Goal: Information Seeking & Learning: Learn about a topic

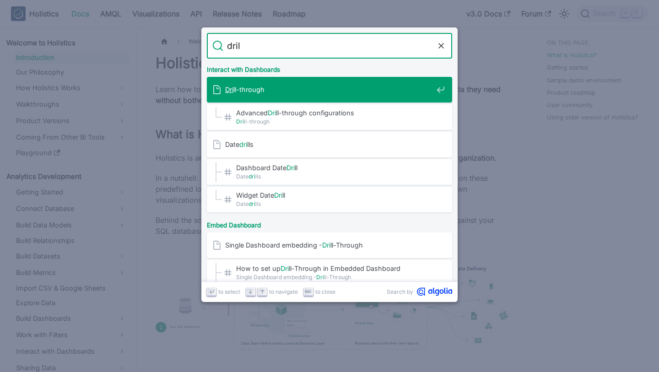
type input "drill"
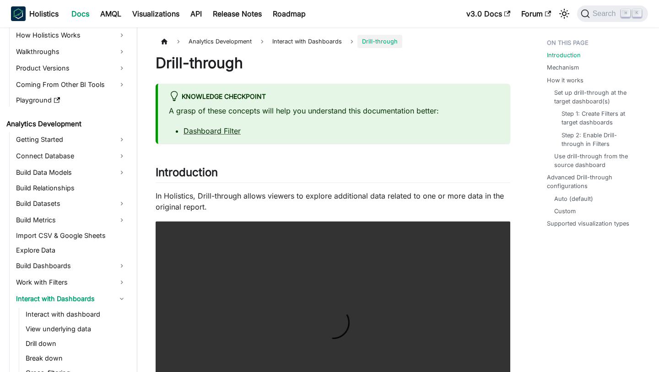
scroll to position [55, 0]
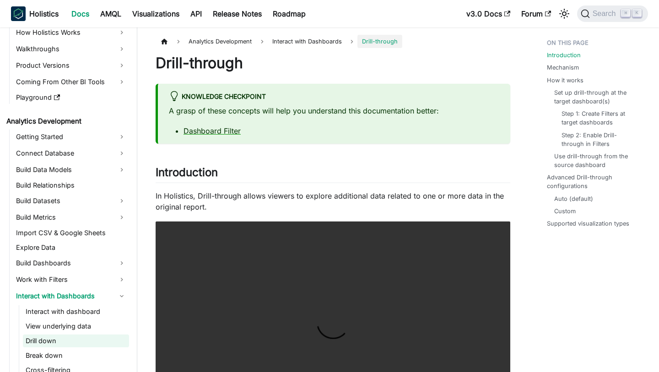
click at [75, 345] on link "Drill down" at bounding box center [76, 340] width 106 height 13
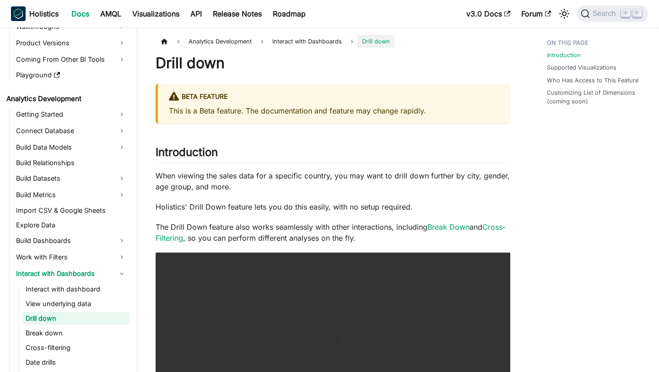
scroll to position [99, 0]
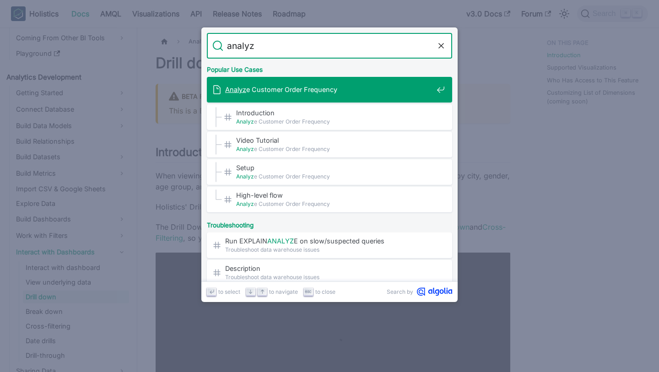
type input "analyze"
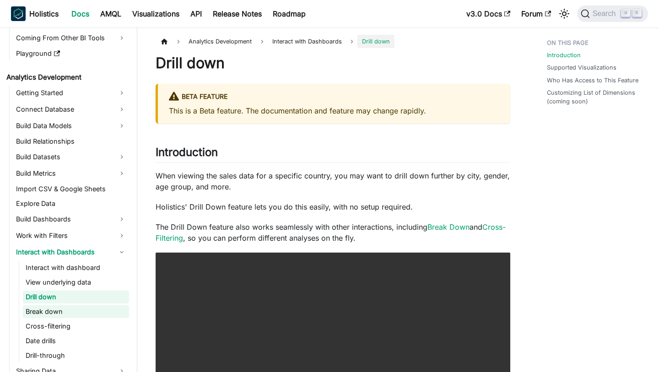
click at [75, 307] on link "Break down" at bounding box center [76, 311] width 106 height 13
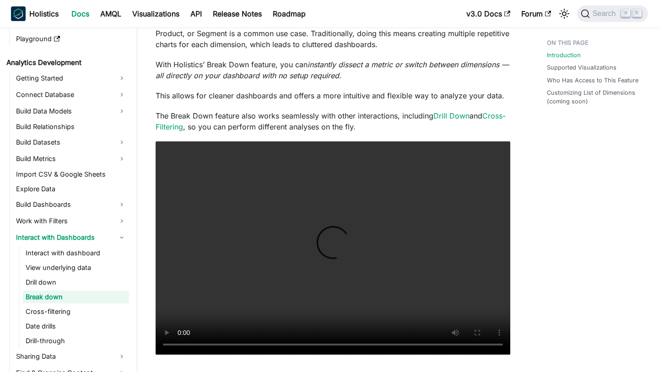
scroll to position [177, 0]
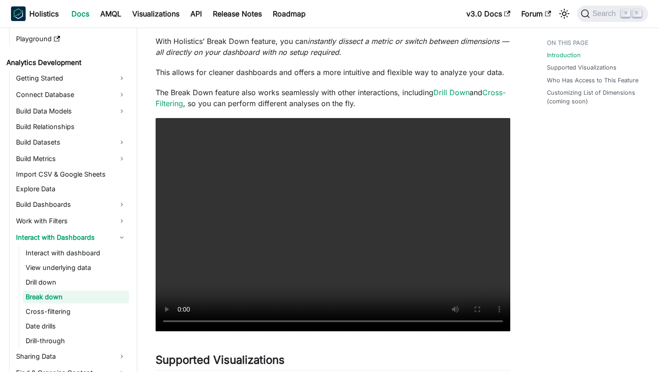
click at [257, 78] on p "This allows for cleaner dashboards and offers a more intuitive and flexible way…" at bounding box center [333, 72] width 355 height 11
click at [334, 95] on p "The Break Down feature also works seamlessly with other interactions, including…" at bounding box center [333, 98] width 355 height 22
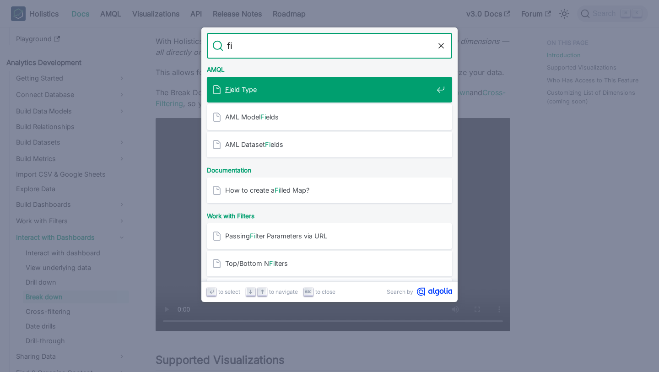
type input "f"
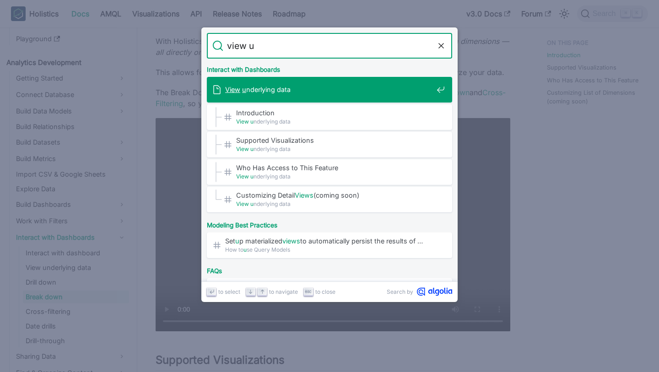
type input "view un"
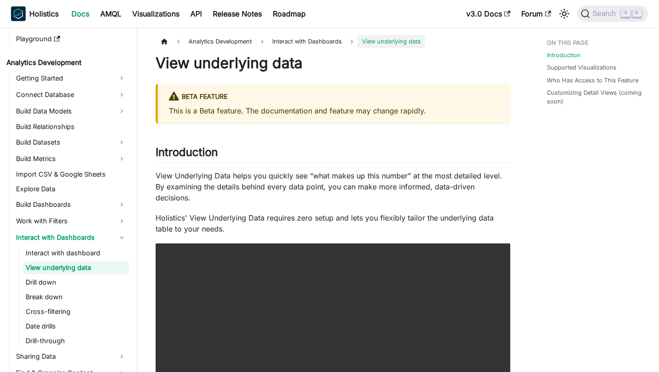
click at [415, 116] on p "This is a Beta feature. The documentation and feature may change rapidly." at bounding box center [334, 110] width 330 height 11
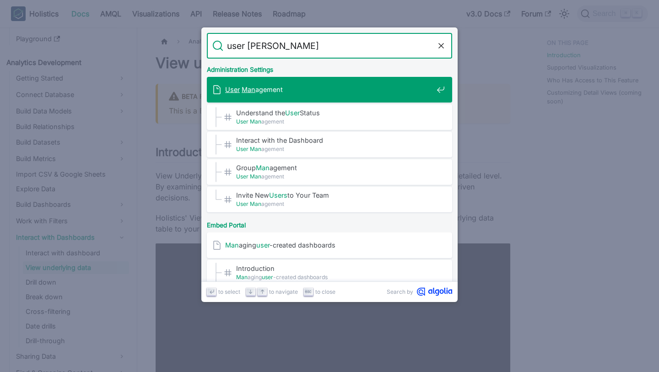
type input "user manag"
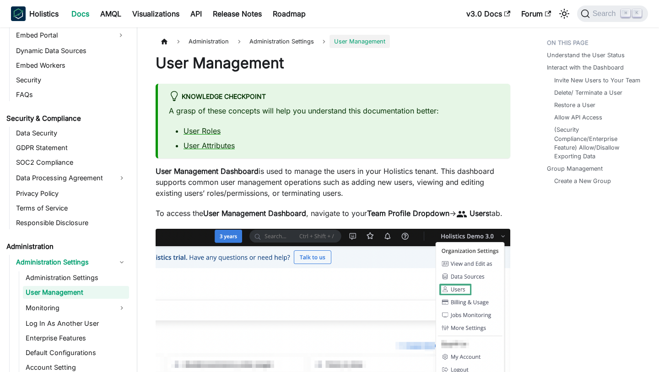
scroll to position [1087, 0]
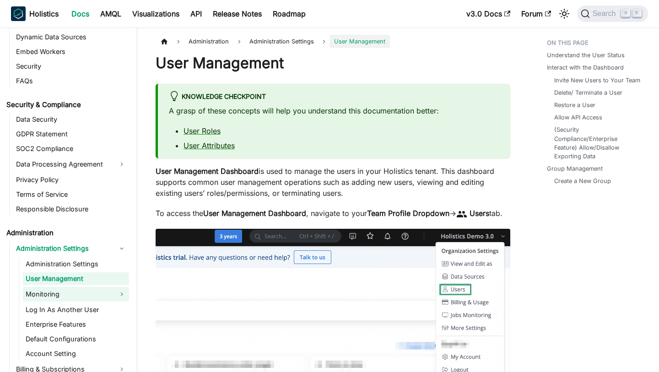
click at [99, 290] on link "Monitoring" at bounding box center [76, 294] width 106 height 15
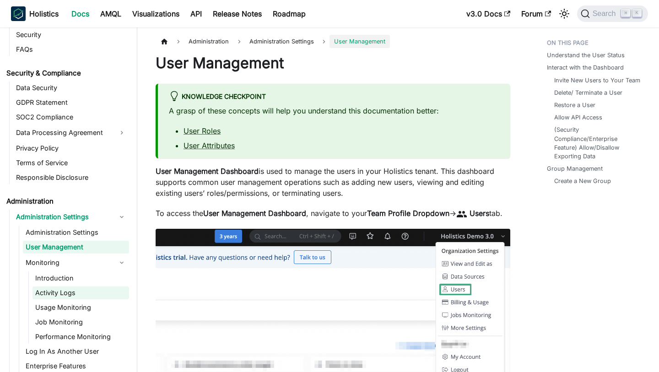
scroll to position [1131, 0]
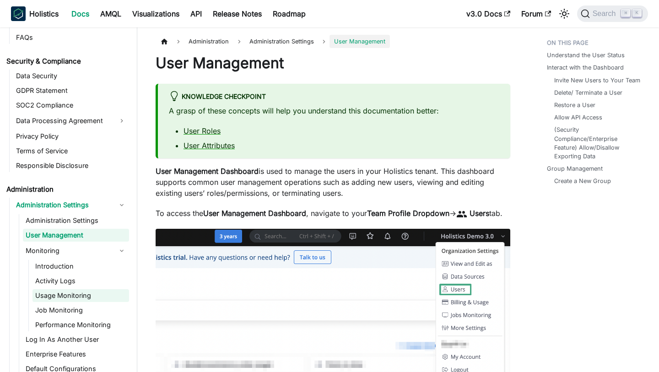
click at [82, 301] on link "Usage Monitoring" at bounding box center [80, 295] width 97 height 13
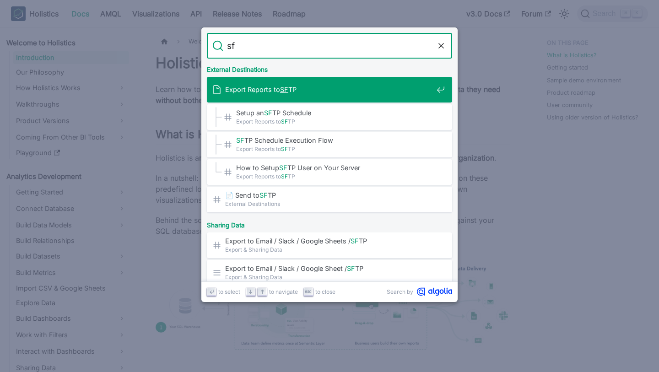
type input "sft"
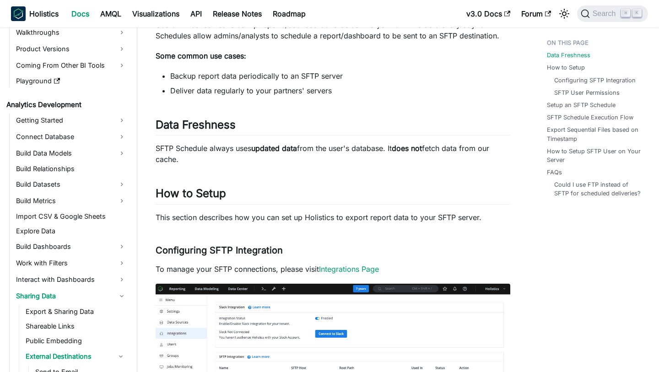
scroll to position [67, 0]
